Goal: Information Seeking & Learning: Learn about a topic

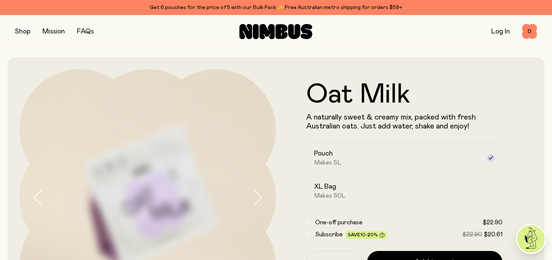
scroll to position [225, 0]
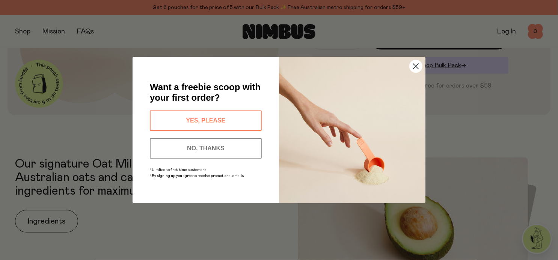
click at [415, 70] on circle "Close dialog" at bounding box center [416, 66] width 12 height 12
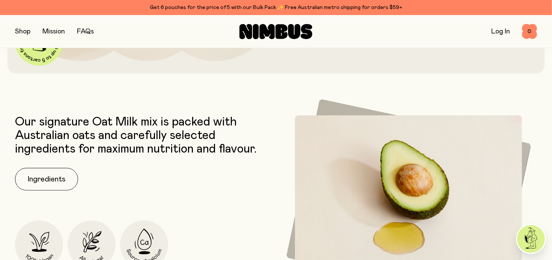
scroll to position [300, 0]
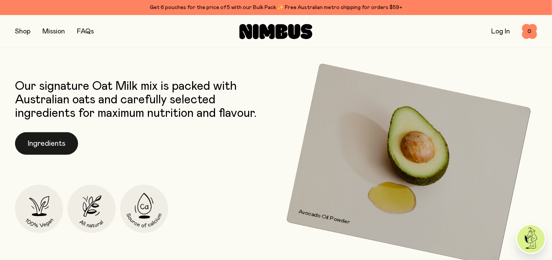
click at [52, 147] on button "Ingredients" at bounding box center [46, 143] width 63 height 23
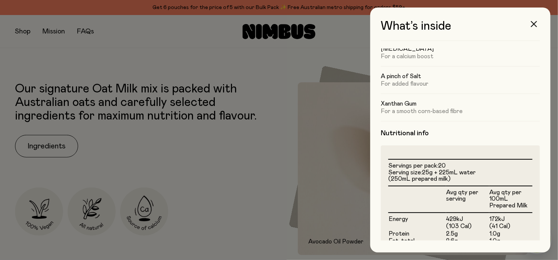
scroll to position [81, 0]
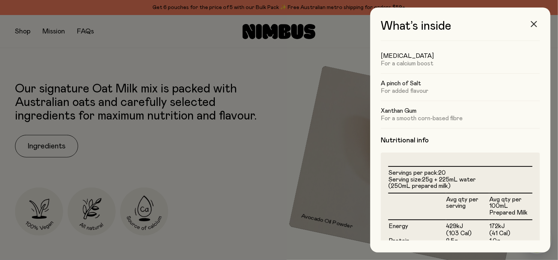
click at [533, 21] on button "button" at bounding box center [534, 24] width 18 height 18
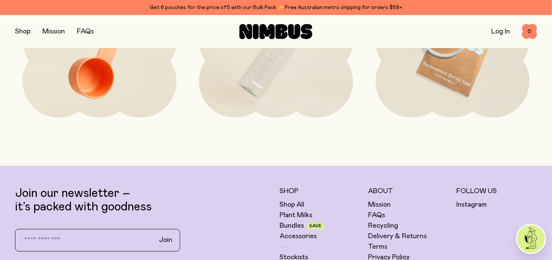
scroll to position [1765, 0]
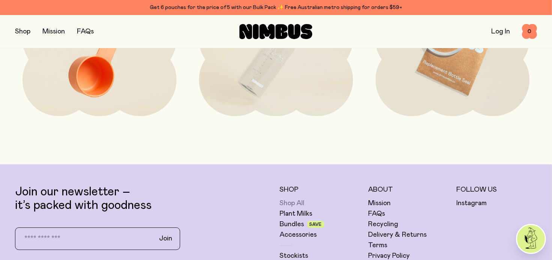
click at [285, 203] on link "Shop All" at bounding box center [292, 203] width 25 height 9
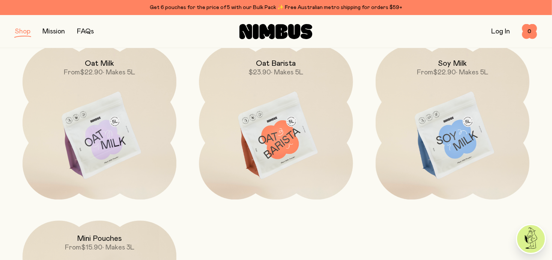
scroll to position [38, 0]
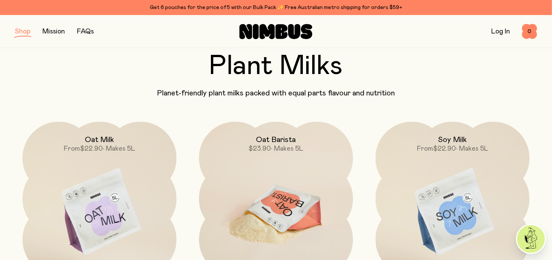
click at [283, 173] on img at bounding box center [276, 212] width 154 height 181
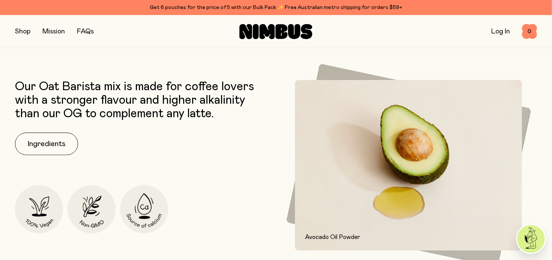
scroll to position [300, 0]
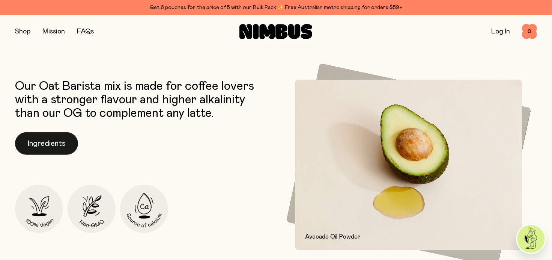
click at [38, 147] on button "Ingredients" at bounding box center [46, 143] width 63 height 23
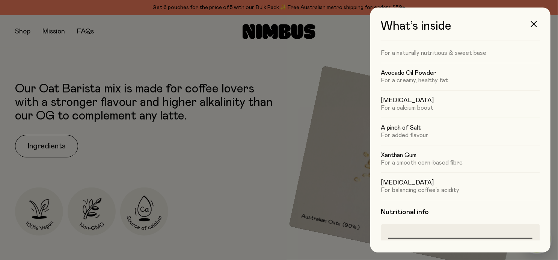
scroll to position [0, 0]
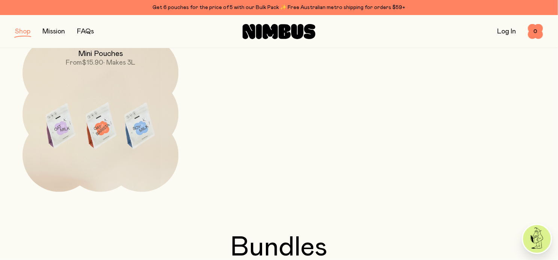
click at [89, 28] on link "FAQs" at bounding box center [85, 31] width 17 height 7
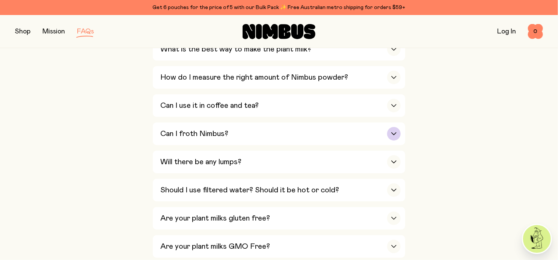
click at [391, 129] on div "button" at bounding box center [394, 134] width 14 height 14
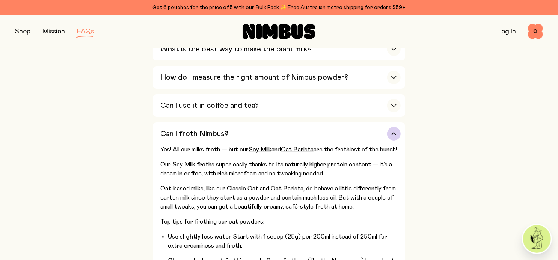
click at [397, 131] on div "button" at bounding box center [394, 134] width 14 height 14
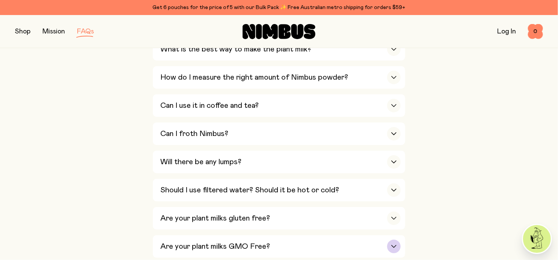
click at [395, 248] on div "button" at bounding box center [394, 247] width 14 height 14
click at [79, 31] on link "FAQs" at bounding box center [85, 31] width 17 height 7
click at [23, 33] on button "button" at bounding box center [22, 31] width 15 height 11
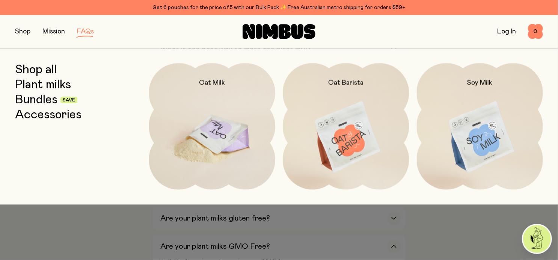
click at [202, 121] on img at bounding box center [212, 137] width 127 height 148
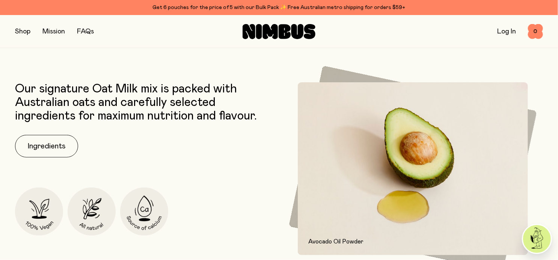
click at [241, 152] on div "Our signature Oat Milk mix is packed with Australian oats and carefully selecte…" at bounding box center [145, 168] width 260 height 173
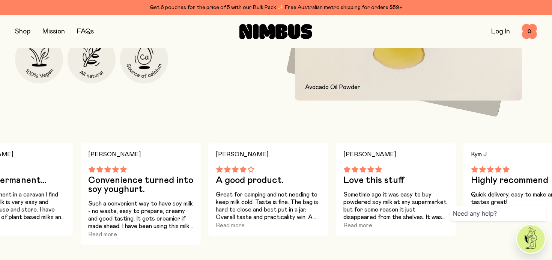
scroll to position [526, 0]
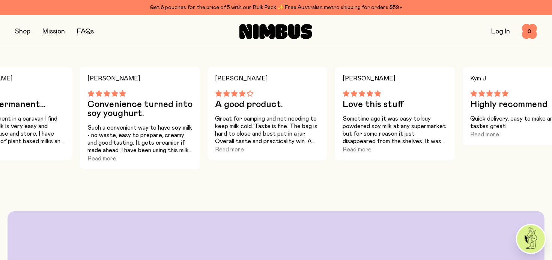
click at [548, 110] on div "Kym J Highly recommend Quick delivery, easy to make and tastes great! Read more" at bounding box center [523, 106] width 120 height 78
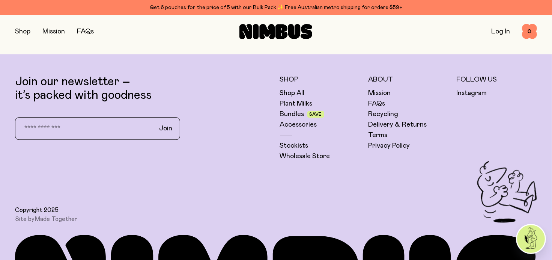
scroll to position [1702, 0]
